Goal: Task Accomplishment & Management: Manage account settings

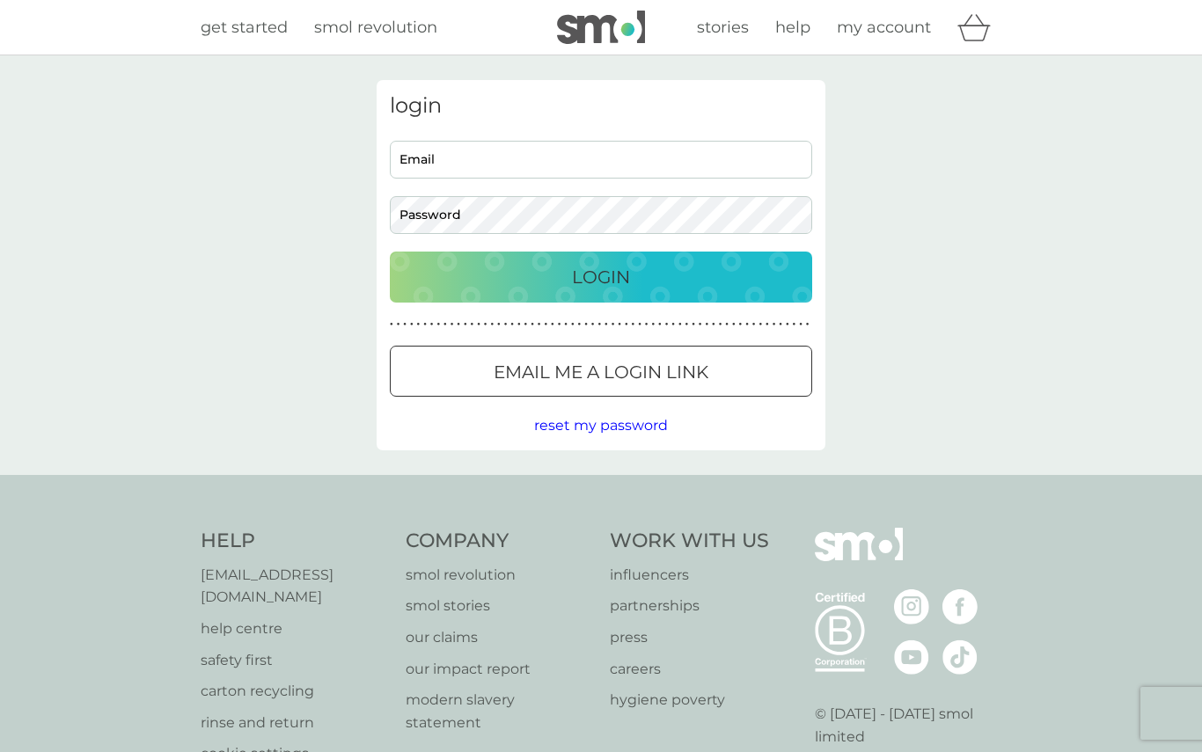
click at [557, 168] on input "Email" at bounding box center [601, 160] width 422 height 38
type input "patrickddavies@icloud.com"
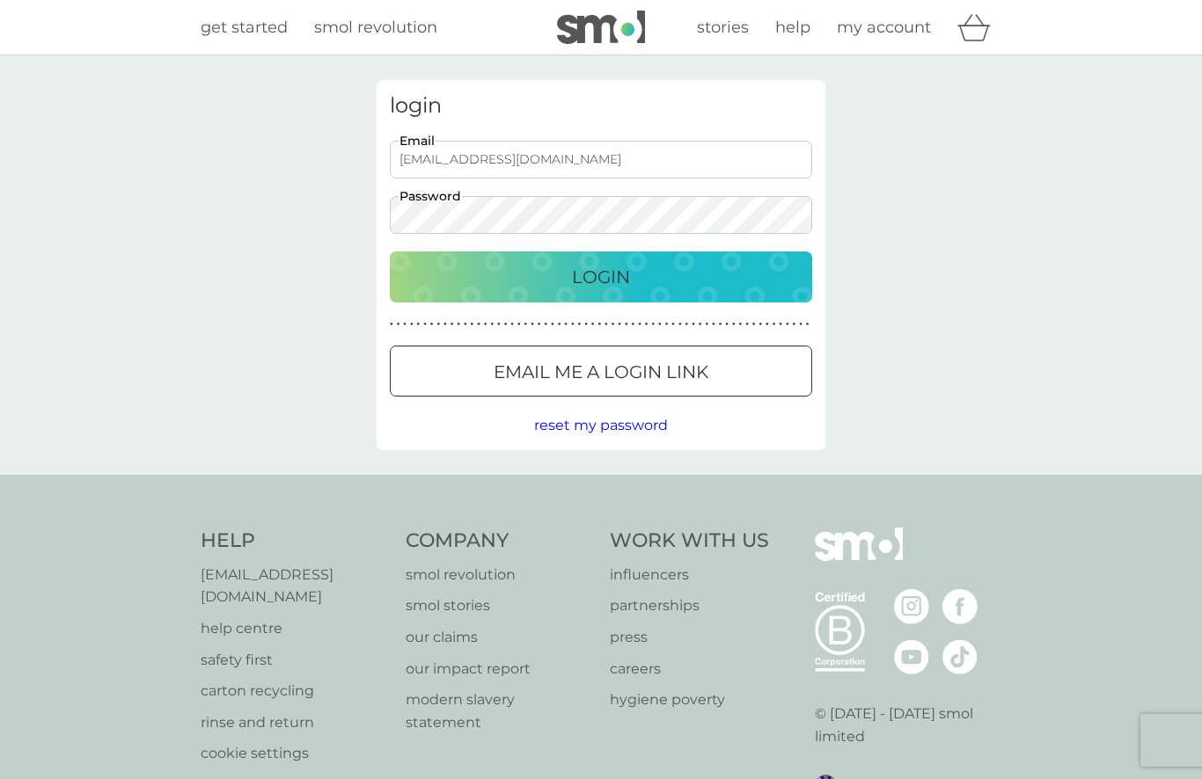
click at [649, 273] on div "Login" at bounding box center [600, 277] width 387 height 28
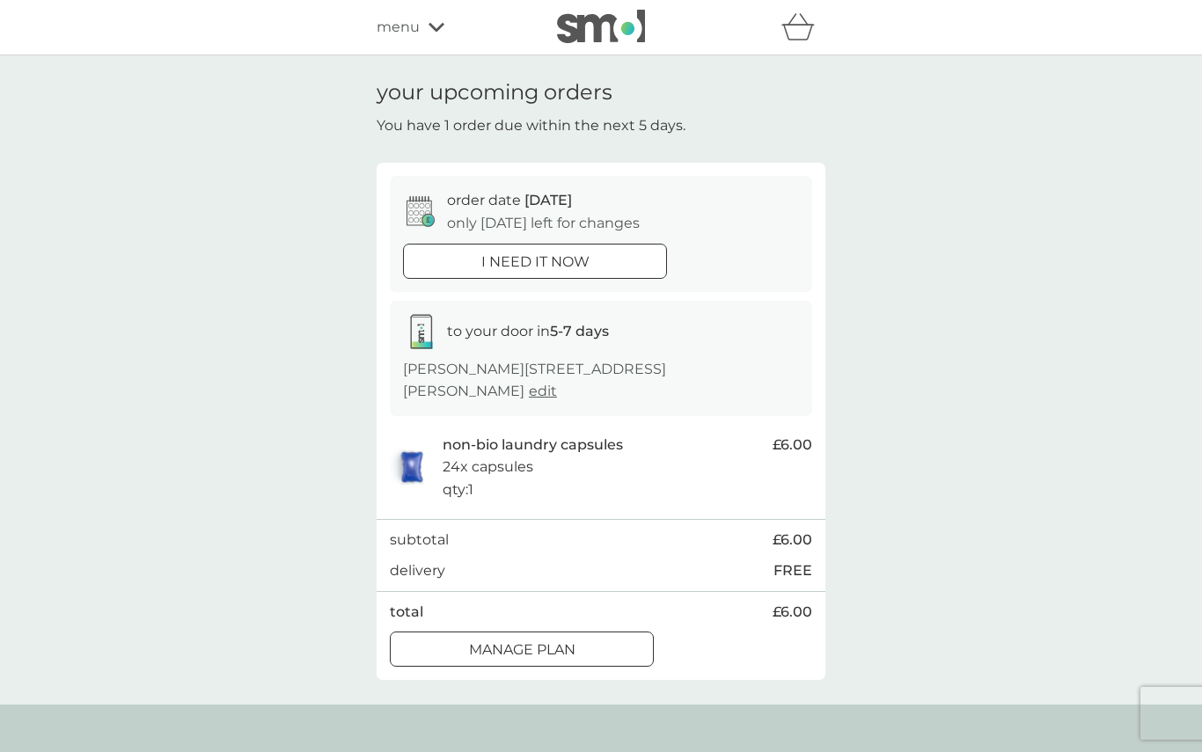
click at [424, 26] on div "menu" at bounding box center [451, 27] width 150 height 23
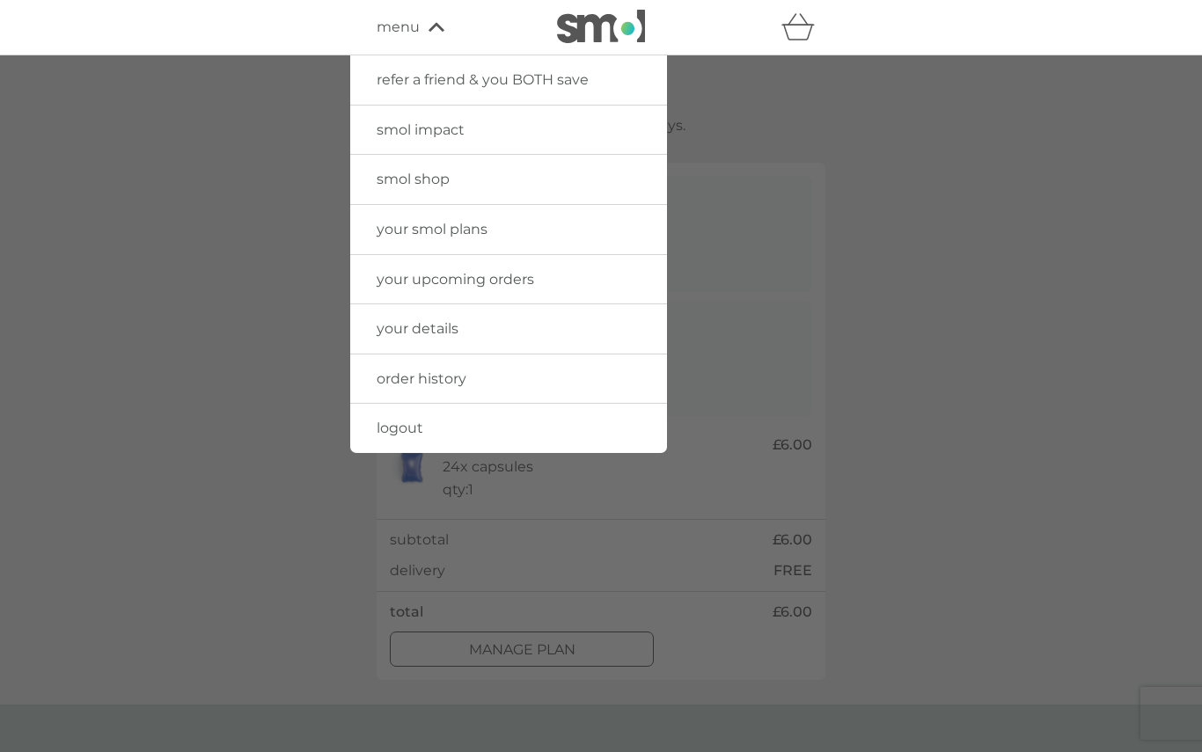
click at [482, 227] on span "your smol plans" at bounding box center [431, 229] width 111 height 17
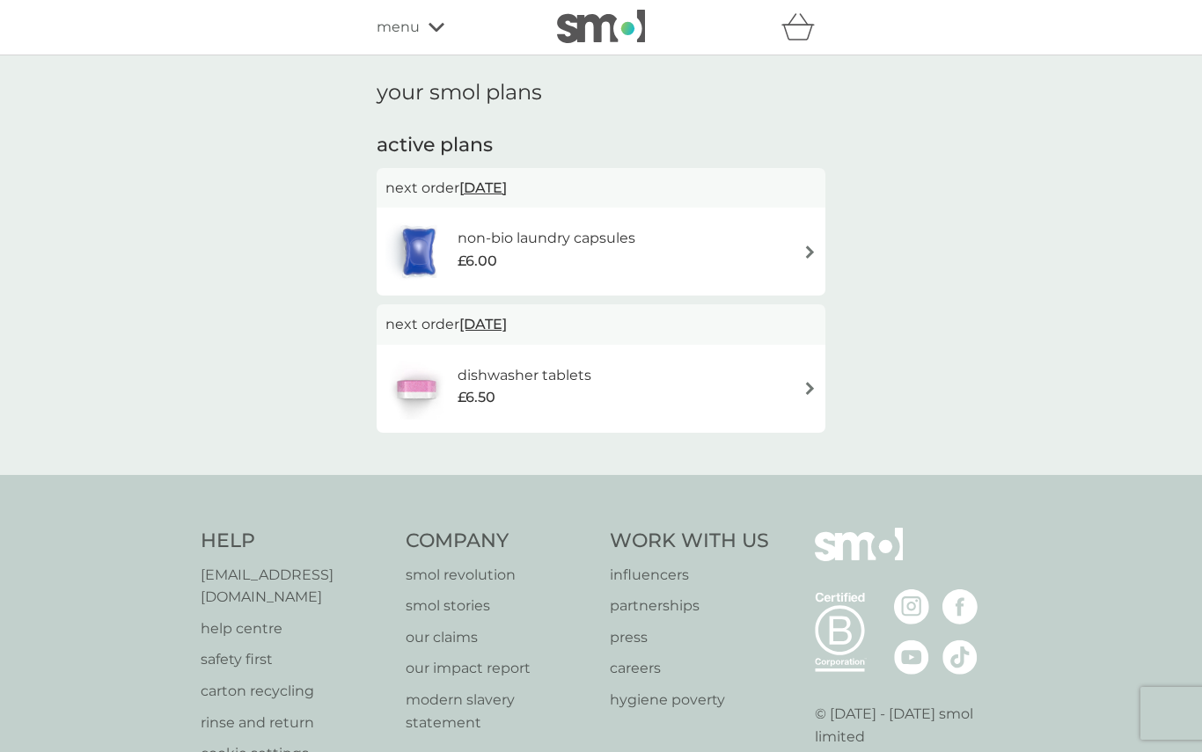
click at [805, 246] on img at bounding box center [809, 251] width 13 height 13
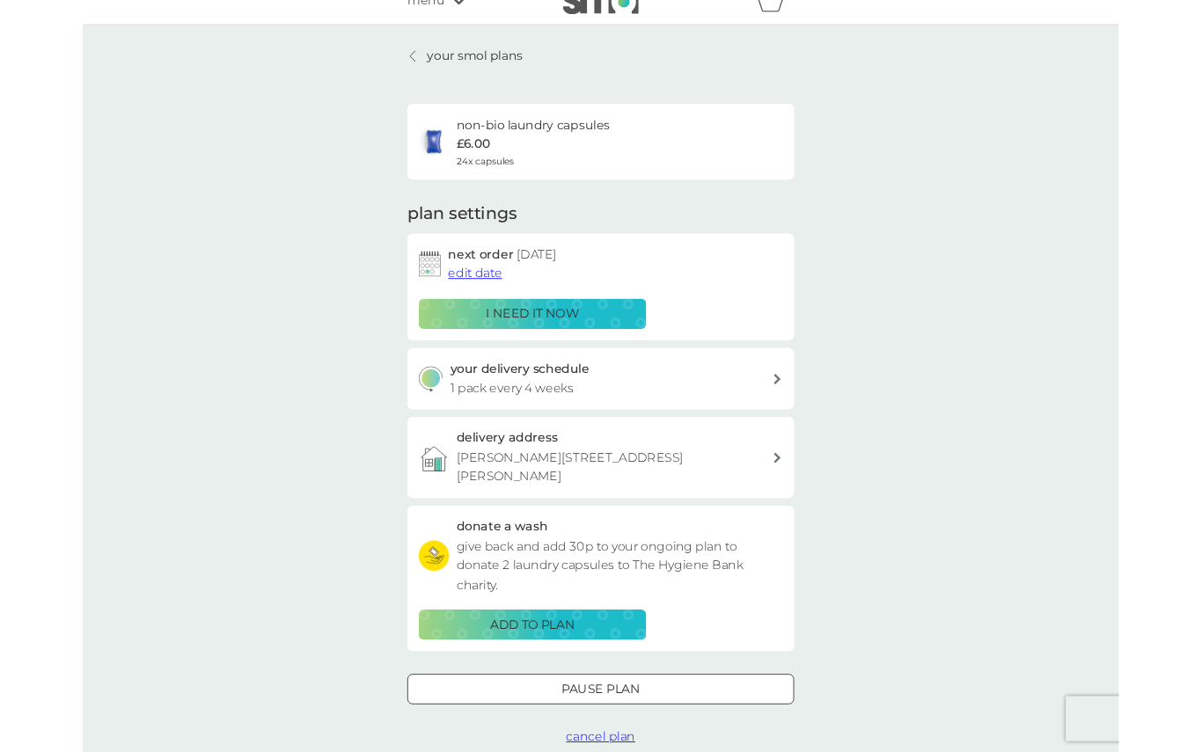
scroll to position [76, 0]
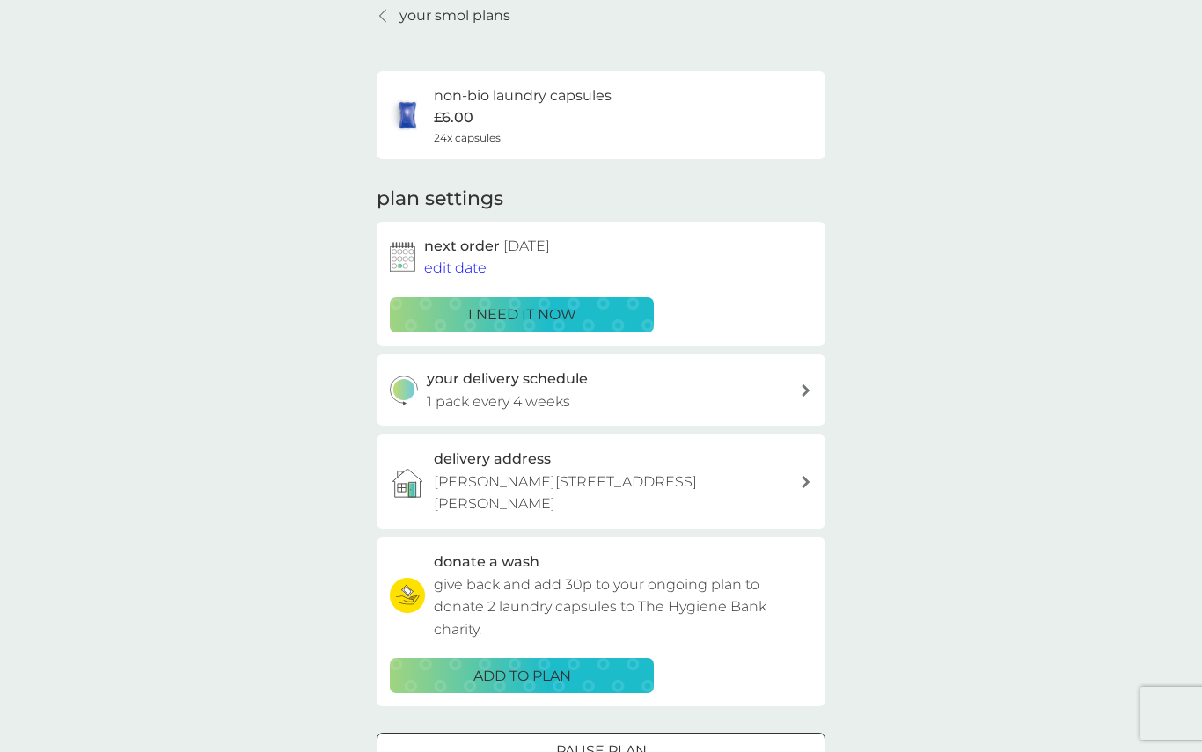
click at [458, 18] on p "your smol plans" at bounding box center [454, 15] width 111 height 23
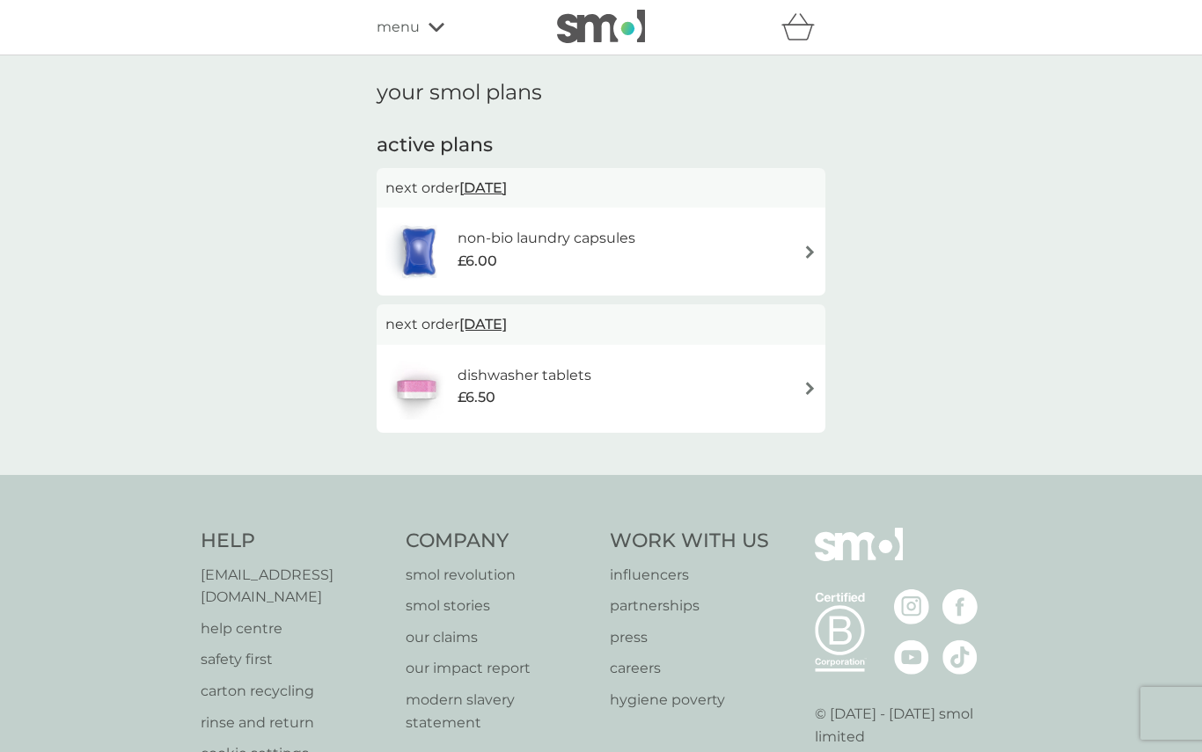
click at [419, 33] on span "menu" at bounding box center [397, 27] width 43 height 23
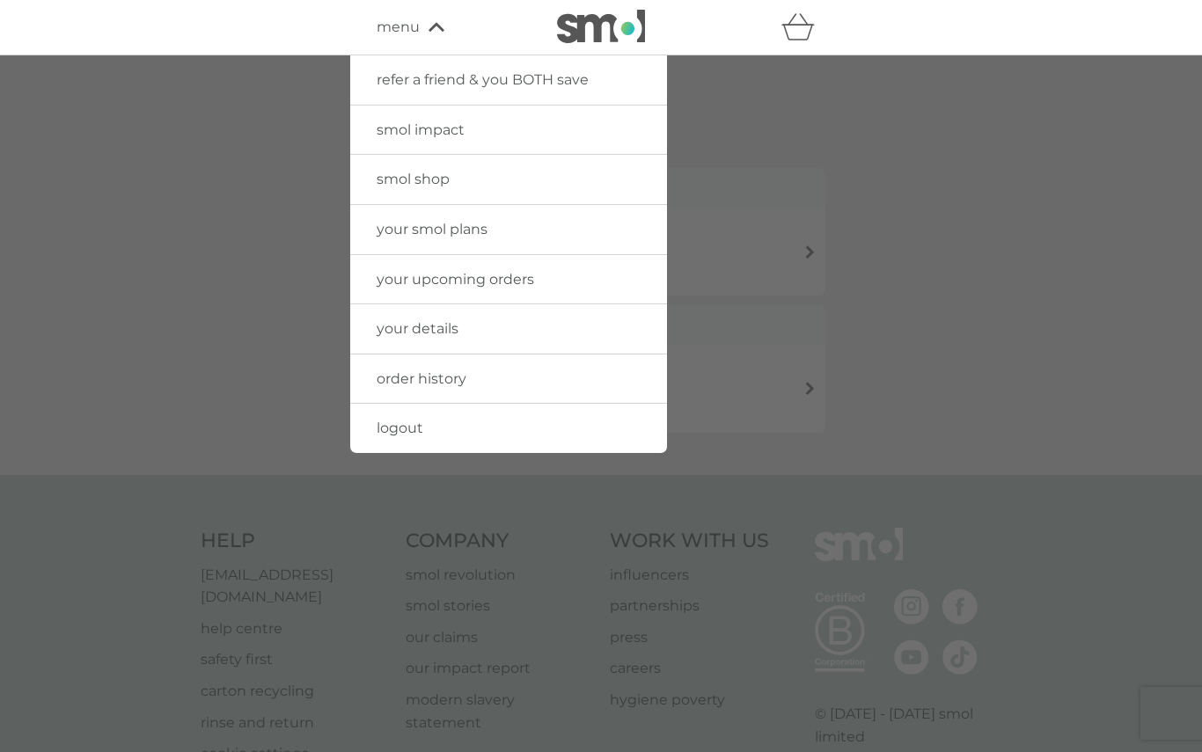
click at [416, 424] on span "logout" at bounding box center [399, 428] width 47 height 17
